Goal: Check status: Check status

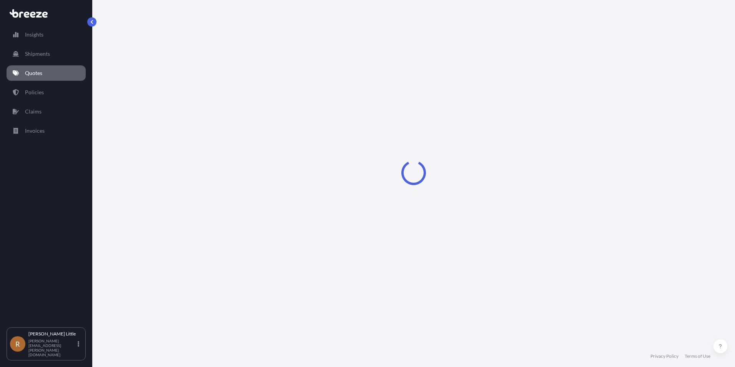
select select "Sea"
select select "Road"
select select "2"
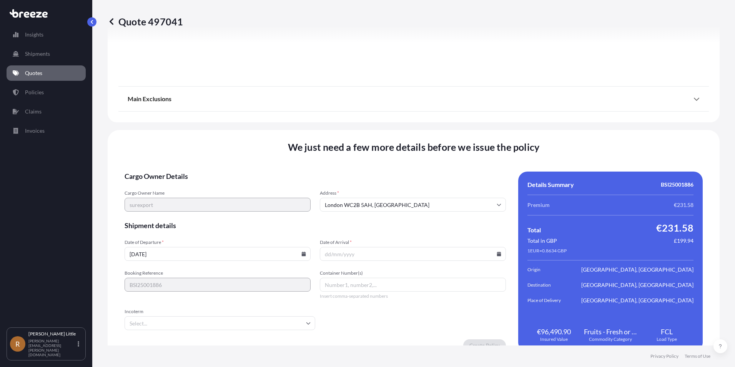
scroll to position [915, 0]
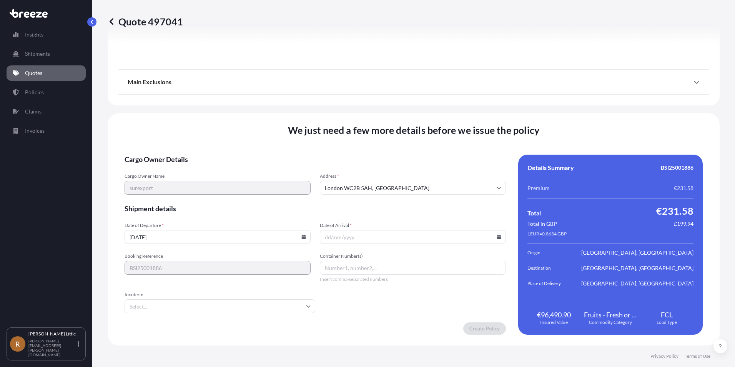
click at [483, 236] on input "Date of Arrival *" at bounding box center [413, 237] width 186 height 14
click at [303, 239] on input "[DATE]" at bounding box center [218, 237] width 186 height 14
click at [284, 235] on input "[DATE]" at bounding box center [218, 237] width 186 height 14
drag, startPoint x: 135, startPoint y: 238, endPoint x: 139, endPoint y: 235, distance: 4.5
click at [135, 237] on input "[DATE]" at bounding box center [218, 237] width 186 height 14
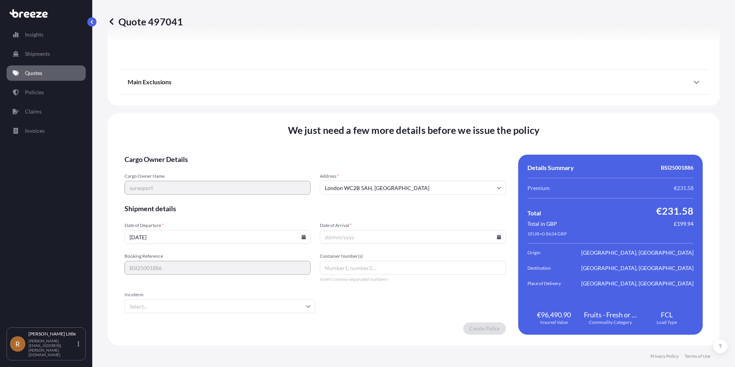
type input "[DATE]"
click at [353, 233] on input "Date of Arrival *" at bounding box center [413, 237] width 186 height 14
click at [498, 238] on input "Date of Arrival *" at bounding box center [413, 237] width 186 height 14
click at [497, 237] on icon at bounding box center [499, 237] width 4 height 5
click at [463, 107] on icon at bounding box center [463, 107] width 2 height 4
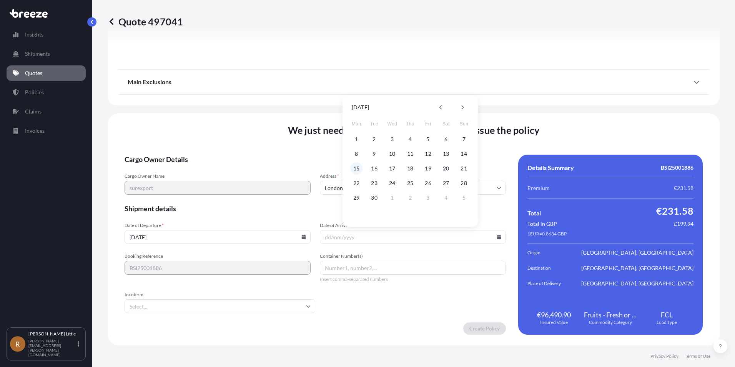
click at [358, 165] on button "15" at bounding box center [356, 168] width 12 height 12
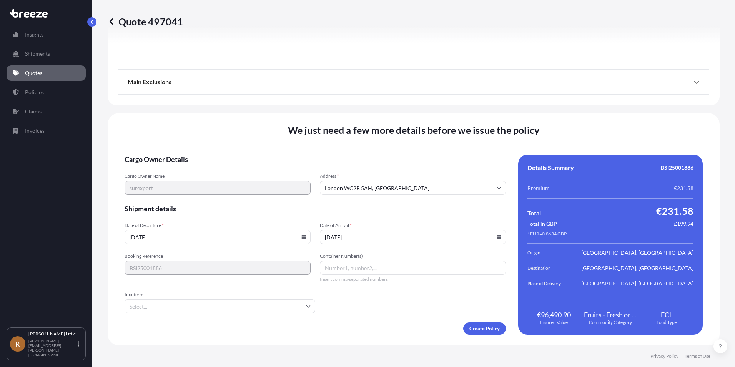
type input "[DATE]"
click at [363, 267] on input "Container Number(s)" at bounding box center [413, 268] width 186 height 14
type input "c"
type input "CGMU8019704"
click at [282, 305] on input "Incoterm" at bounding box center [220, 306] width 191 height 14
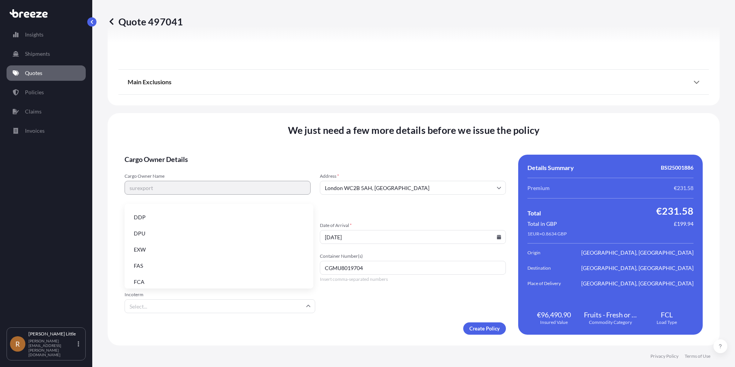
scroll to position [98, 0]
click at [218, 276] on li "FOB" at bounding box center [219, 278] width 183 height 15
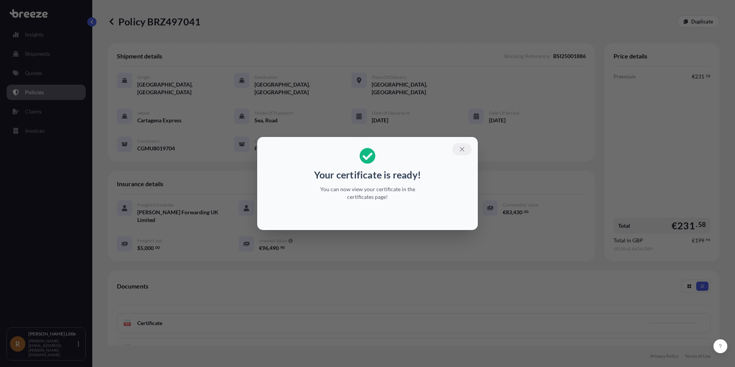
click at [462, 150] on icon "button" at bounding box center [462, 149] width 7 height 7
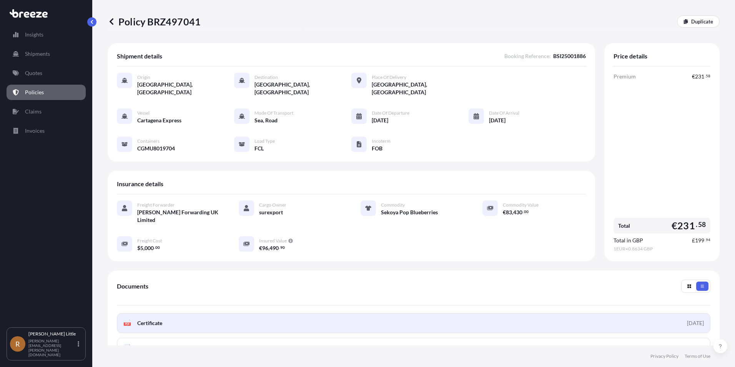
click at [158, 319] on span "Certificate" at bounding box center [149, 323] width 25 height 8
